Goal: Task Accomplishment & Management: Manage account settings

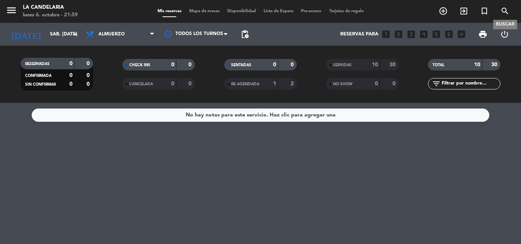
click at [504, 10] on icon "search" at bounding box center [504, 10] width 9 height 9
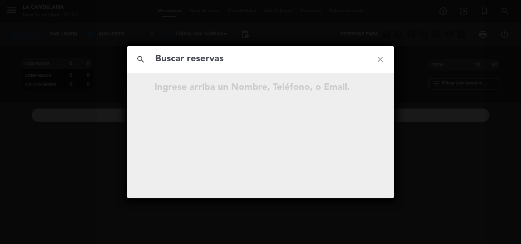
click at [245, 63] on input "text" at bounding box center [260, 59] width 212 height 16
type input "TNECc7"
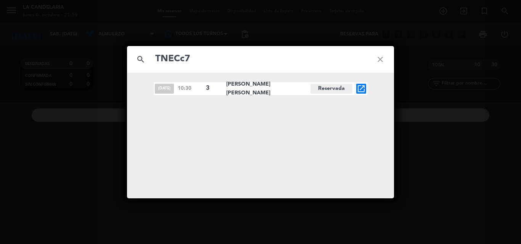
click at [360, 89] on icon "open_in_new" at bounding box center [360, 88] width 9 height 9
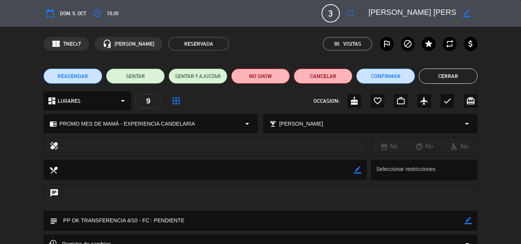
click at [465, 223] on icon "border_color" at bounding box center [467, 220] width 7 height 7
click at [197, 222] on textarea at bounding box center [261, 220] width 407 height 19
paste textarea "B 0007-00006387"
type textarea "PP OK TRANSFERENCIA 4/10 - FC : PENDIENTE B 0007-00006387"
click at [468, 222] on icon at bounding box center [467, 220] width 7 height 7
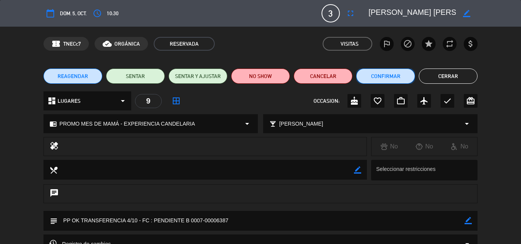
click at [388, 77] on button "Confirmar" at bounding box center [385, 76] width 59 height 15
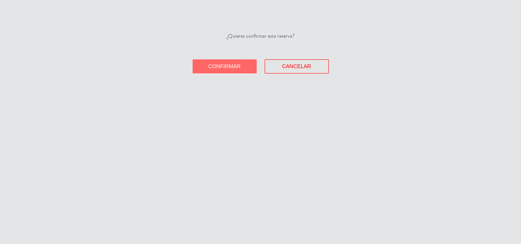
click at [231, 66] on span "Confirmar" at bounding box center [224, 66] width 32 height 6
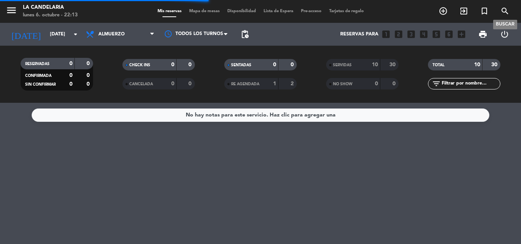
click at [502, 7] on icon "search" at bounding box center [504, 10] width 9 height 9
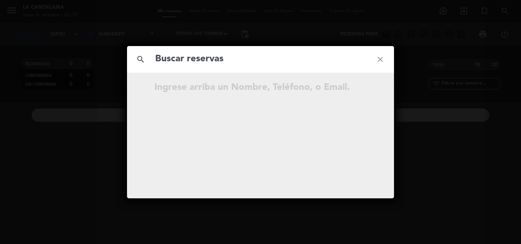
click at [247, 55] on input "text" at bounding box center [260, 59] width 212 height 16
type input "qUUVn9"
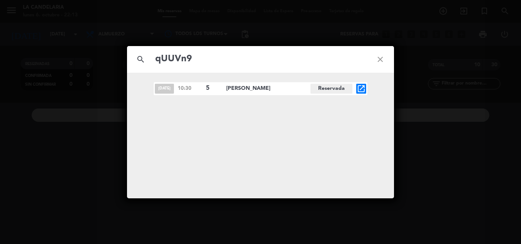
click at [362, 87] on icon "open_in_new" at bounding box center [360, 88] width 9 height 9
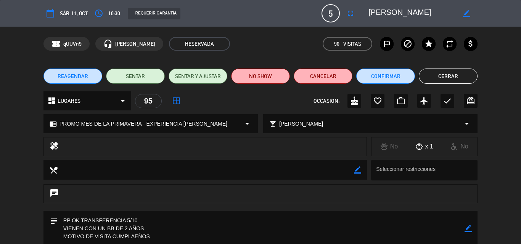
click at [464, 228] on icon "border_color" at bounding box center [467, 228] width 7 height 7
click at [69, 221] on textarea at bounding box center [261, 228] width 407 height 35
click at [151, 218] on textarea at bounding box center [261, 228] width 407 height 35
paste textarea "B 0007-00006388"
type textarea "PP OK TRANSFERENCIA 5/10 B 0007-00006388 VIENEN CON UN BB DE 2 AÑOS MOTIVO DE V…"
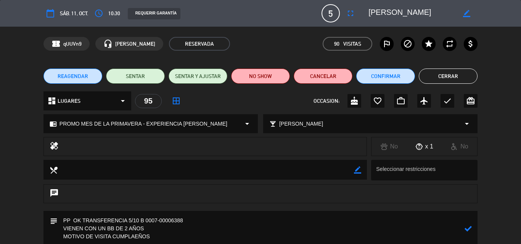
click at [465, 229] on icon at bounding box center [467, 228] width 7 height 7
click at [392, 75] on button "Confirmar" at bounding box center [385, 76] width 59 height 15
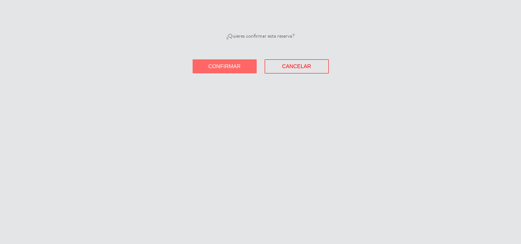
click at [245, 65] on button "Confirmar" at bounding box center [225, 66] width 64 height 14
